Goal: Share content

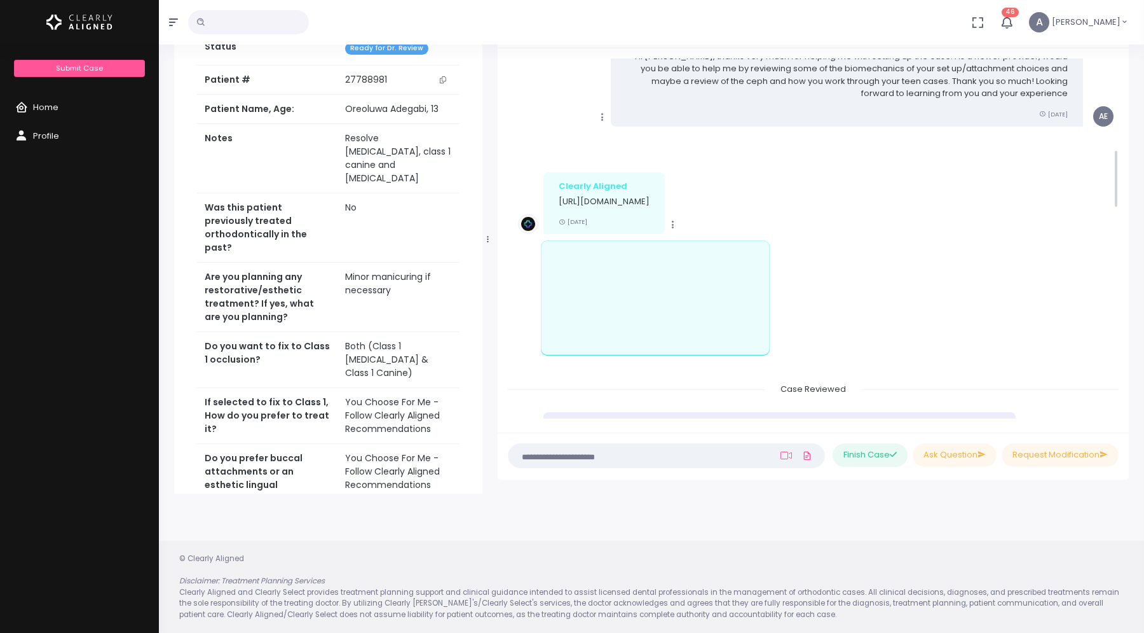
scroll to position [616, 0]
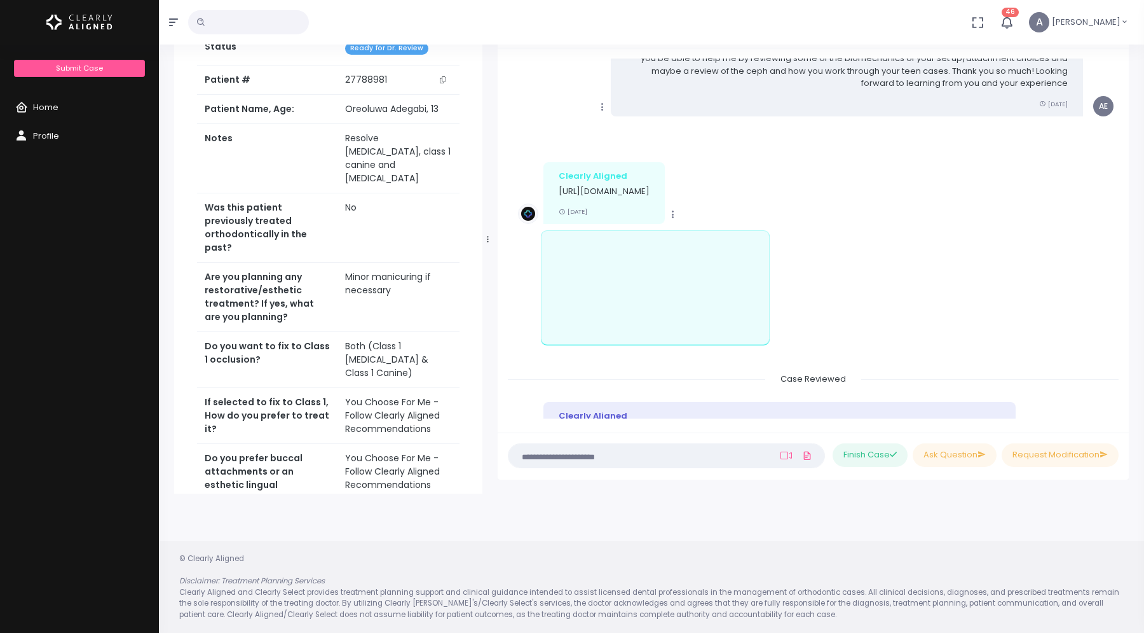
click at [809, 266] on div "scrollable content" at bounding box center [762, 287] width 443 height 114
click at [871, 254] on li "Copy Clearly Aligned [URL][DOMAIN_NAME] [DATE]" at bounding box center [813, 262] width 611 height 221
click at [598, 373] on li "Copy Clearly Aligned [URL][DOMAIN_NAME] [DATE]" at bounding box center [813, 262] width 611 height 221
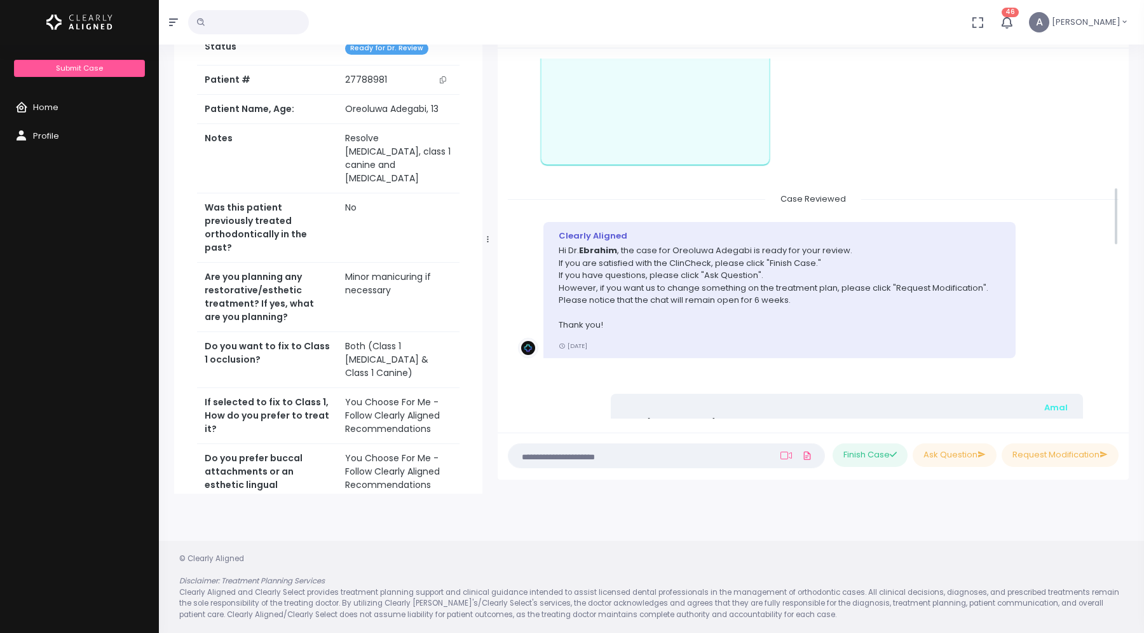
scroll to position [797, 0]
click at [811, 142] on div "scrollable content" at bounding box center [762, 106] width 443 height 114
click at [846, 33] on div "No data found, change terms and search again... 46 A [PERSON_NAME]" at bounding box center [572, 22] width 1144 height 45
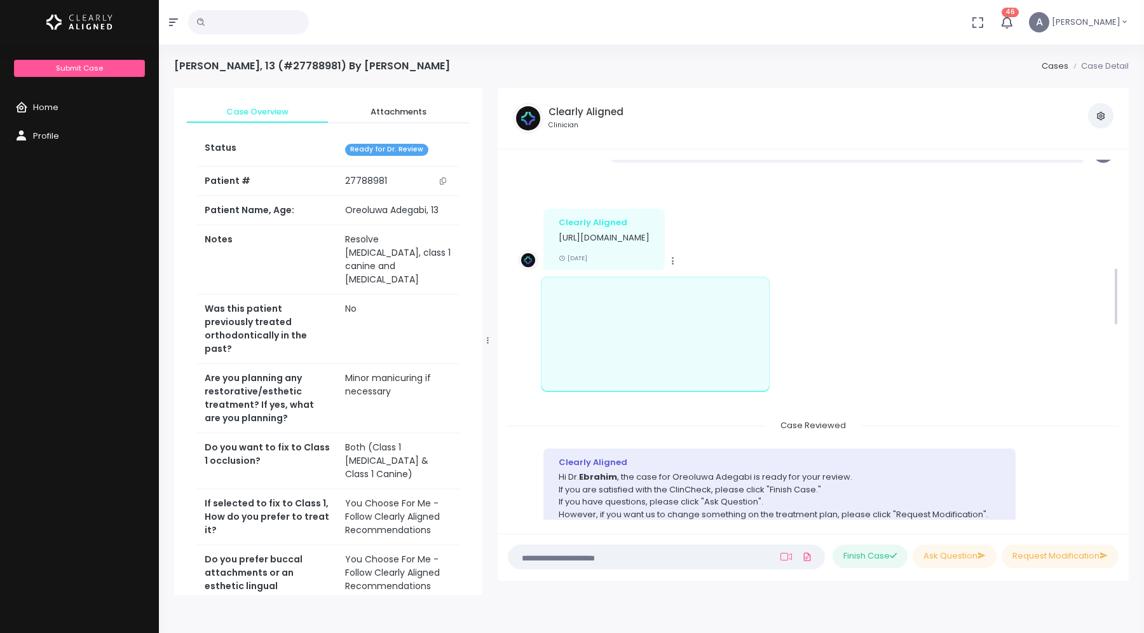
scroll to position [650, 0]
